Goal: Transaction & Acquisition: Purchase product/service

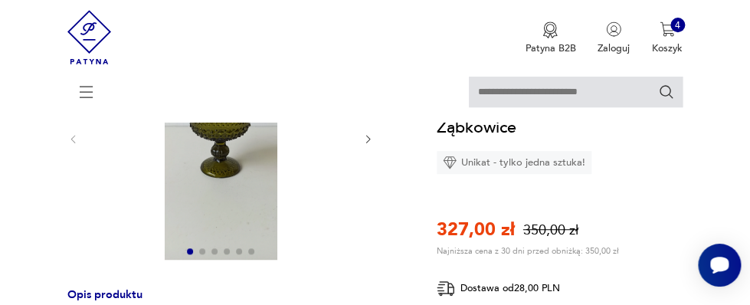
scroll to position [166, 0]
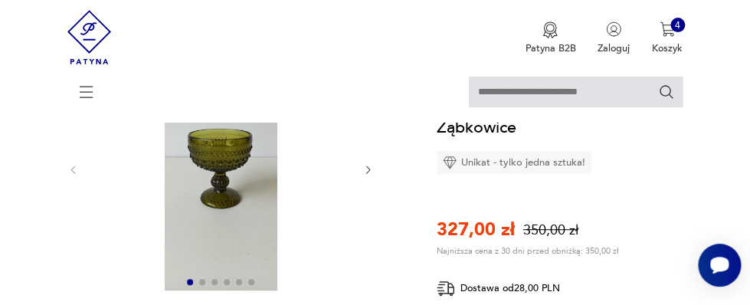
click at [225, 150] on img at bounding box center [221, 169] width 256 height 244
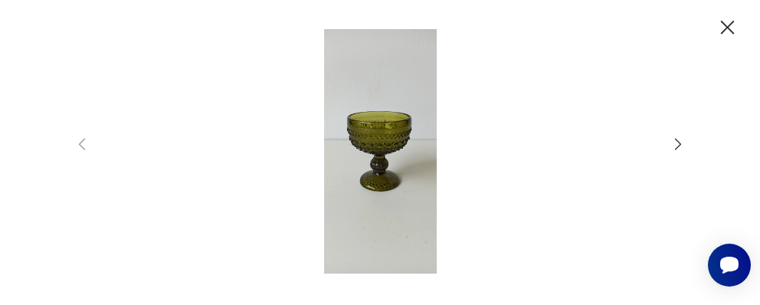
click at [679, 141] on icon "button" at bounding box center [678, 144] width 6 height 11
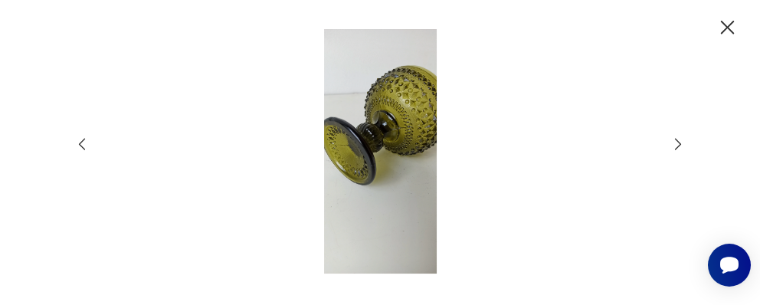
click at [679, 141] on icon "button" at bounding box center [678, 144] width 6 height 11
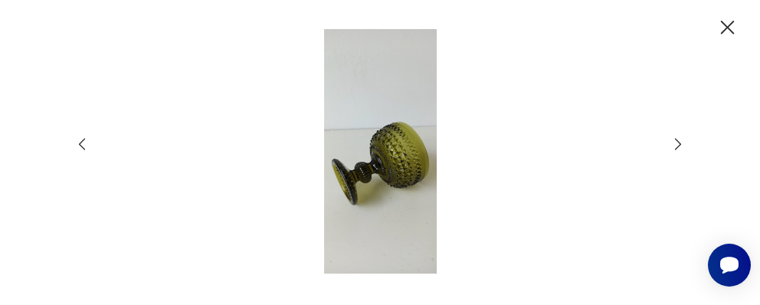
click at [679, 141] on icon "button" at bounding box center [678, 144] width 6 height 11
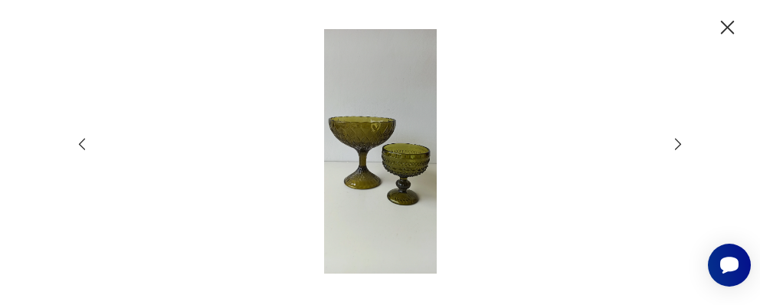
click at [678, 141] on icon "button" at bounding box center [678, 144] width 6 height 11
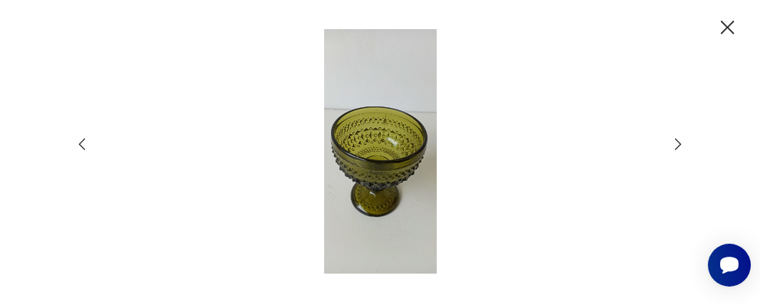
click at [679, 141] on icon "button" at bounding box center [678, 144] width 6 height 11
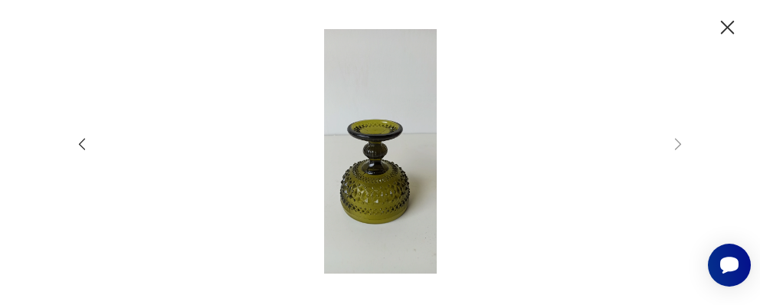
click at [83, 143] on icon "button" at bounding box center [82, 144] width 17 height 17
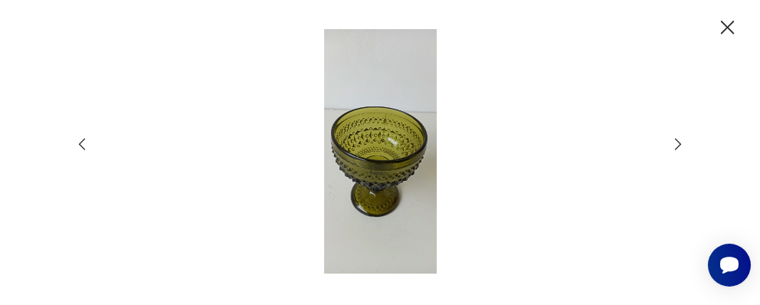
click at [83, 143] on icon "button" at bounding box center [82, 144] width 17 height 17
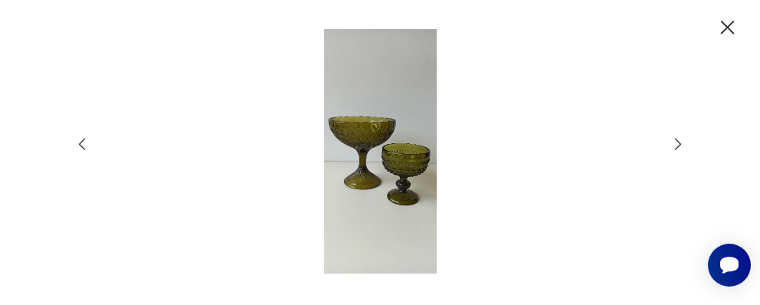
click at [83, 143] on icon "button" at bounding box center [82, 144] width 17 height 17
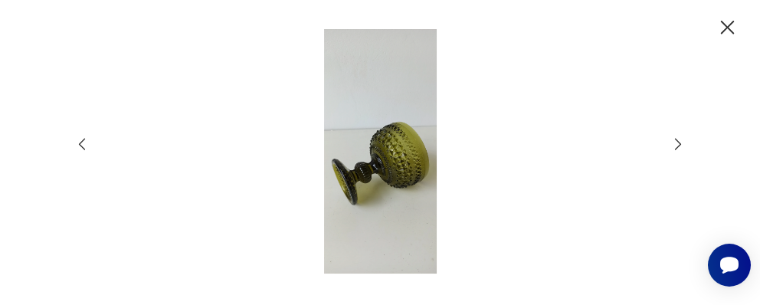
click at [725, 27] on icon "button" at bounding box center [728, 27] width 25 height 25
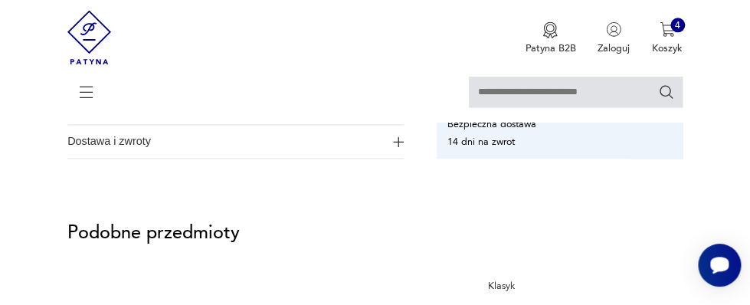
scroll to position [665, 0]
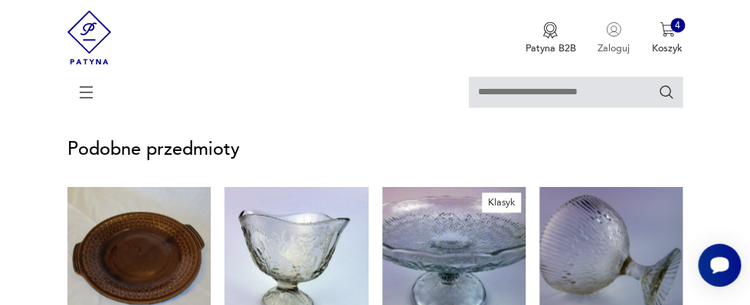
click at [610, 48] on p "Zaloguj" at bounding box center [614, 48] width 32 height 14
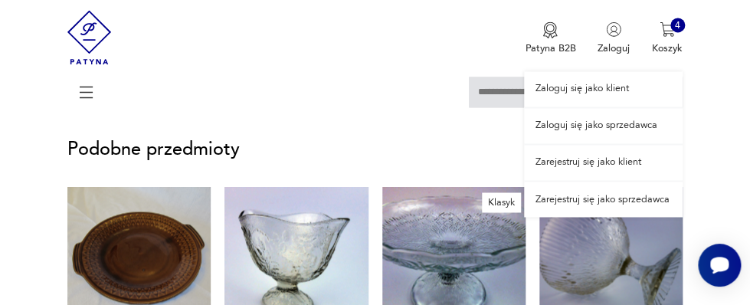
click at [583, 87] on link "Zaloguj się jako klient" at bounding box center [603, 88] width 159 height 35
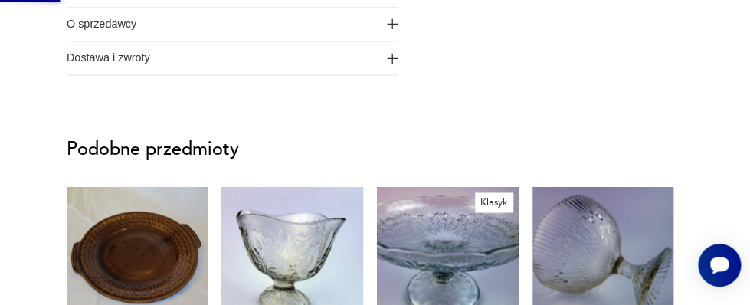
scroll to position [0, 0]
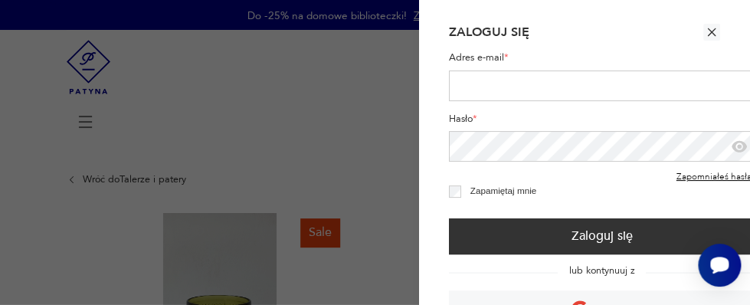
click at [505, 77] on input "Adres e-mail *" at bounding box center [602, 86] width 307 height 31
type input "**********"
click at [737, 146] on icon "button" at bounding box center [739, 146] width 17 height 17
click at [737, 146] on icon "button" at bounding box center [739, 146] width 5 height 5
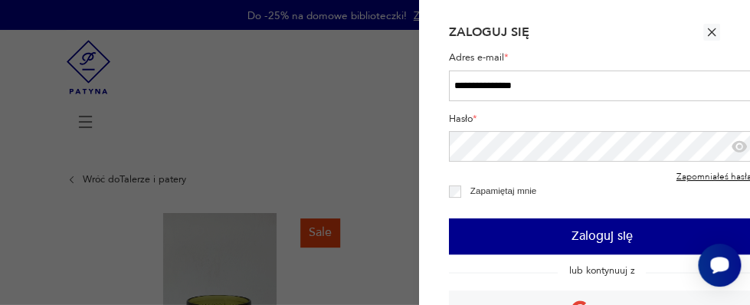
click at [603, 235] on button "Zaloguj się" at bounding box center [602, 236] width 307 height 36
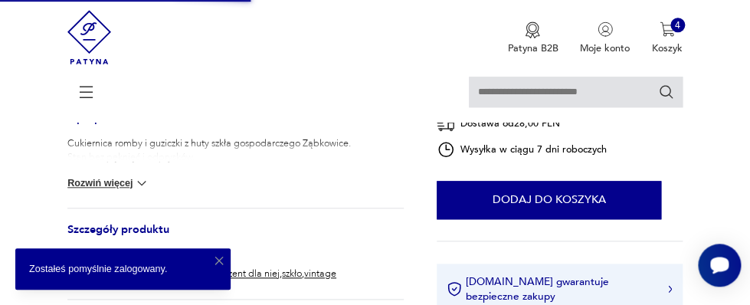
scroll to position [415, 0]
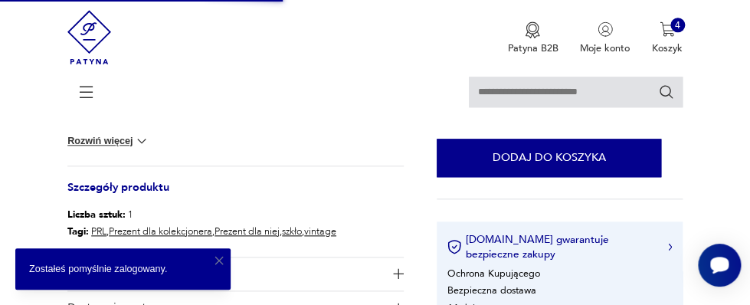
click at [216, 257] on icon "button" at bounding box center [219, 261] width 14 height 14
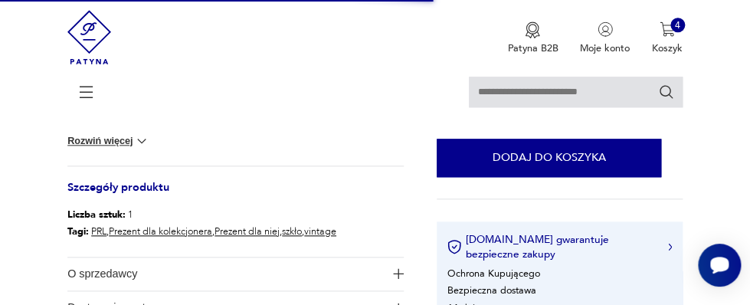
scroll to position [333, 0]
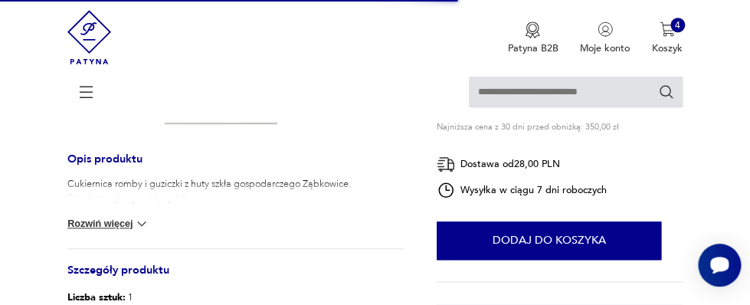
click at [118, 222] on button "Rozwiń więcej" at bounding box center [108, 223] width 82 height 15
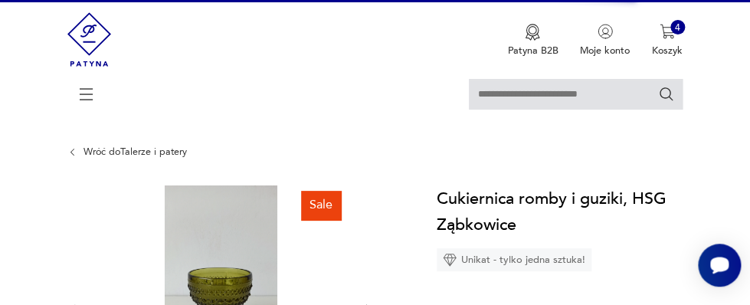
scroll to position [0, 0]
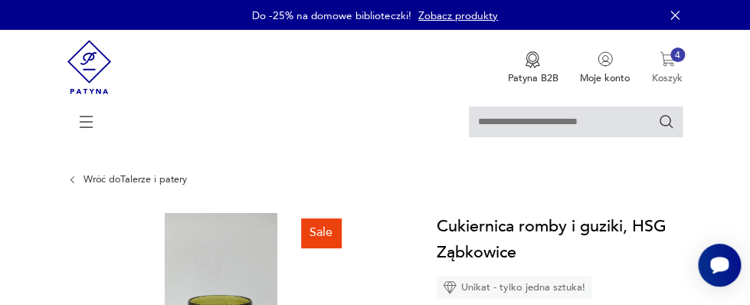
click at [671, 54] on div "4" at bounding box center [678, 55] width 15 height 15
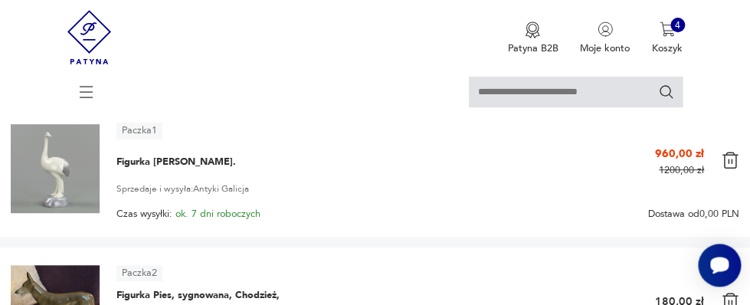
scroll to position [166, 0]
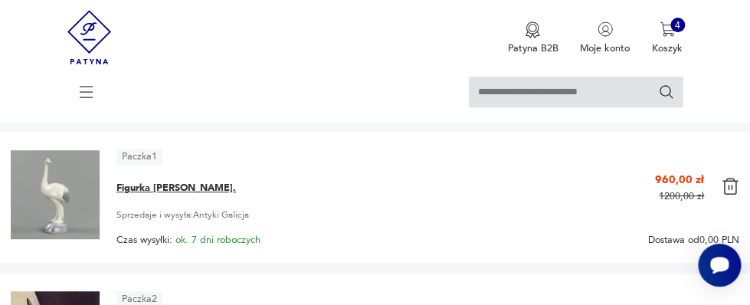
click at [130, 184] on span "Figurka [PERSON_NAME]." at bounding box center [176, 188] width 120 height 14
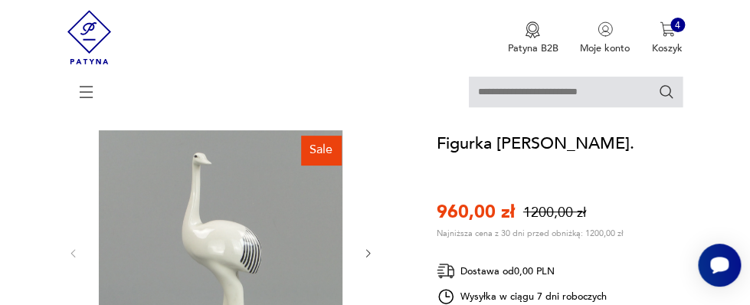
scroll to position [166, 0]
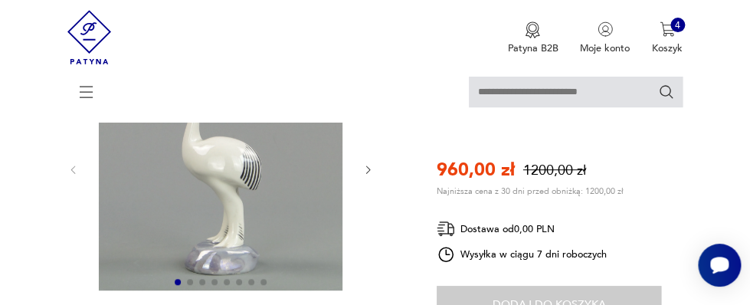
click at [366, 168] on icon "button" at bounding box center [368, 169] width 11 height 11
click at [367, 169] on icon "button" at bounding box center [368, 169] width 11 height 11
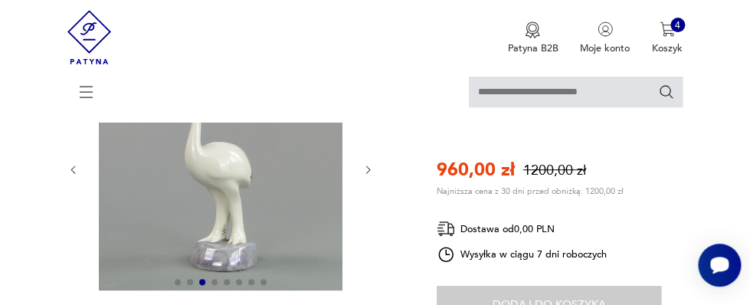
click at [367, 169] on icon "button" at bounding box center [368, 169] width 11 height 11
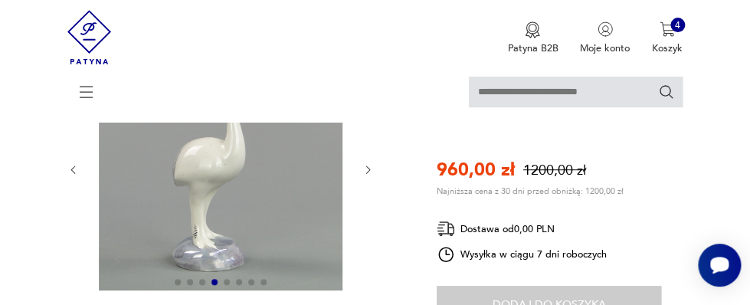
click at [367, 169] on icon "button" at bounding box center [368, 169] width 11 height 11
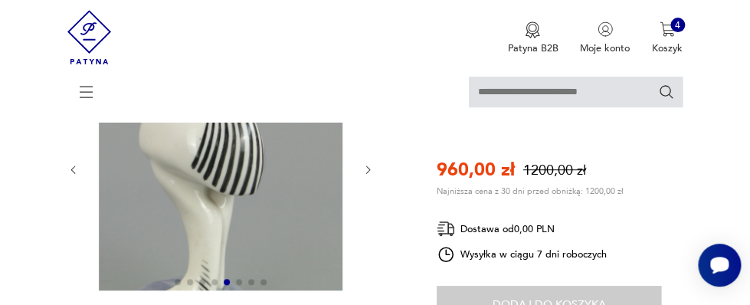
click at [367, 169] on icon "button" at bounding box center [368, 169] width 11 height 11
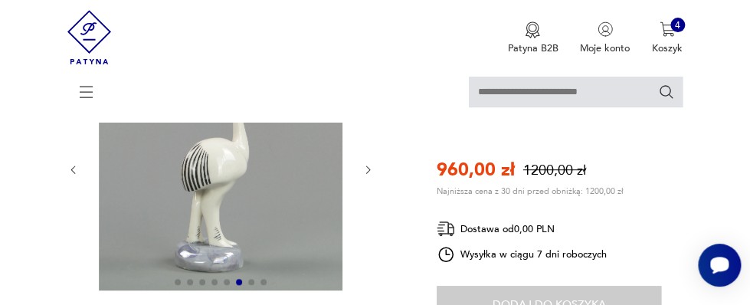
click at [367, 169] on icon "button" at bounding box center [368, 169] width 11 height 11
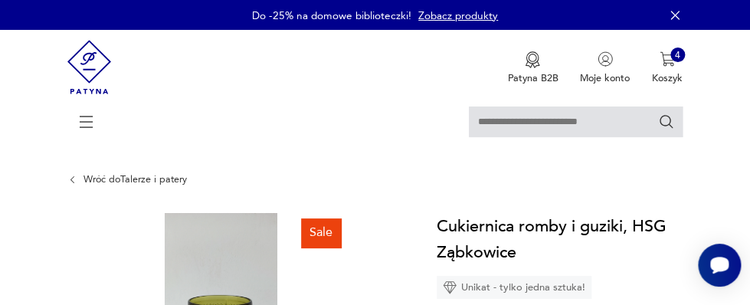
scroll to position [83, 0]
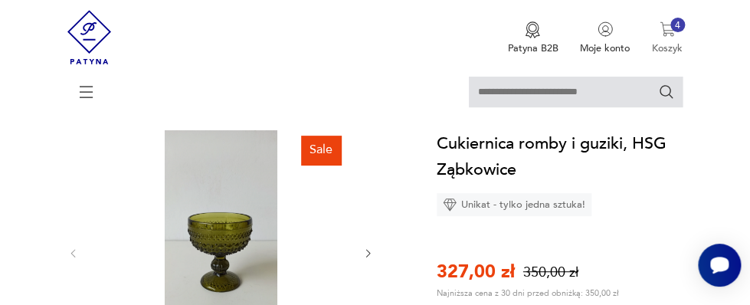
click at [669, 45] on p "Koszyk" at bounding box center [667, 48] width 31 height 14
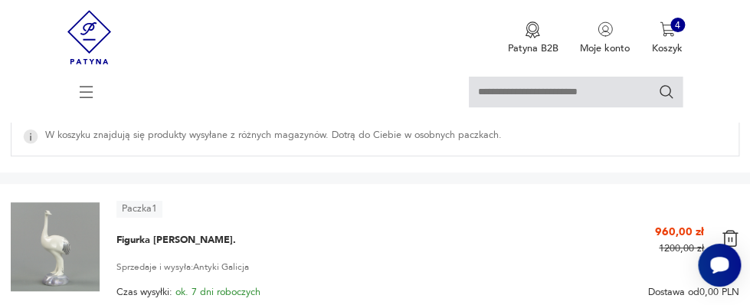
scroll to position [83, 0]
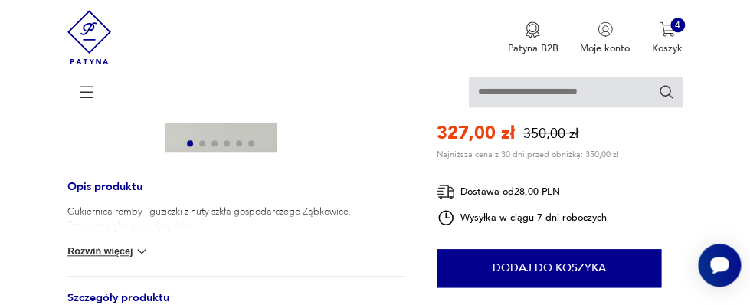
scroll to position [333, 0]
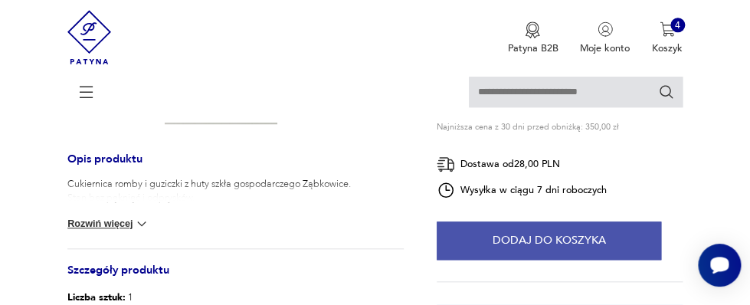
click at [518, 254] on button "Dodaj do koszyka" at bounding box center [549, 241] width 225 height 38
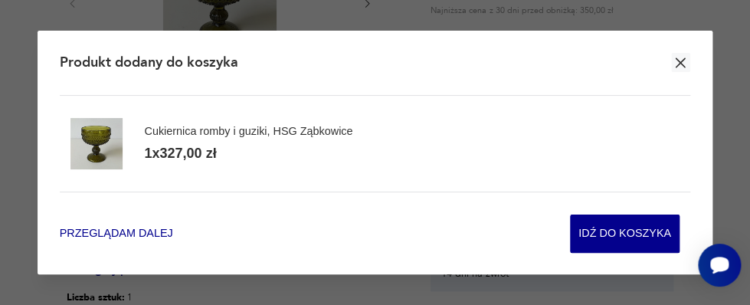
click at [138, 231] on span "Przeglądam dalej" at bounding box center [116, 233] width 113 height 15
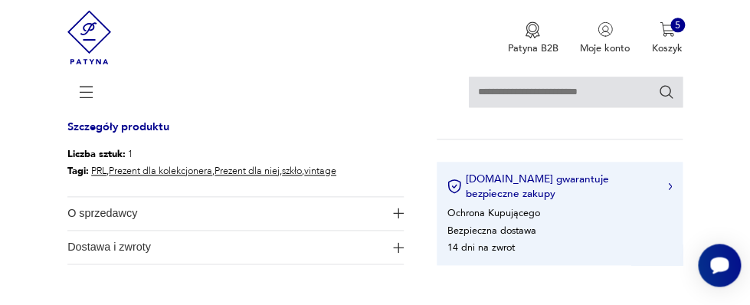
scroll to position [499, 0]
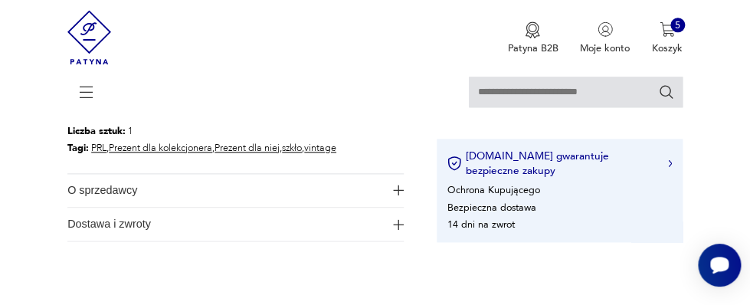
click at [115, 222] on span "Dostawa i zwroty" at bounding box center [225, 224] width 317 height 33
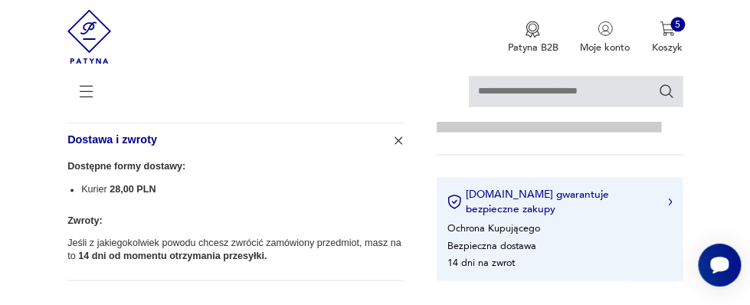
scroll to position [582, 0]
